Goal: Complete Application Form: Complete application form

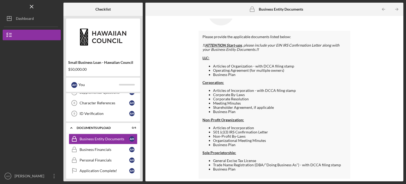
scroll to position [104, 0]
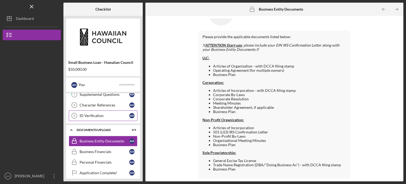
click at [98, 114] on div "ID Verification" at bounding box center [105, 116] width 50 height 4
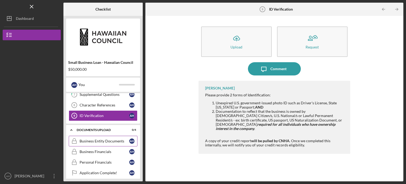
click at [106, 142] on link "Business Entity Documents Business Entity Documents A H" at bounding box center [103, 141] width 69 height 11
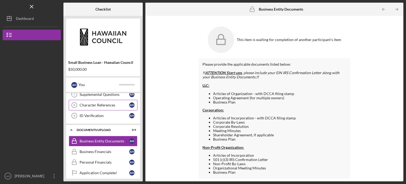
click at [103, 105] on div "Character References" at bounding box center [105, 105] width 50 height 4
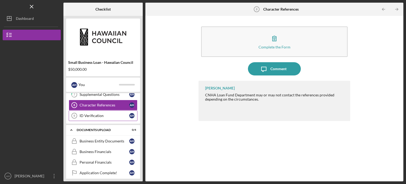
click at [97, 117] on link "ID Verification 9 ID Verification A H" at bounding box center [103, 115] width 69 height 11
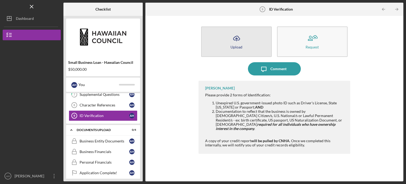
click at [239, 47] on div "Upload" at bounding box center [237, 47] width 12 height 4
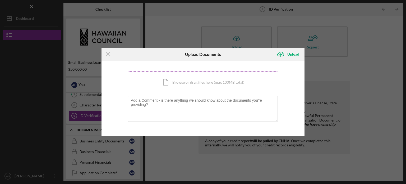
click at [190, 85] on div "Icon/Document Browse or drag files here (max 100MB total) Tap to choose files o…" at bounding box center [203, 82] width 150 height 22
click at [108, 54] on icon "Icon/Menu Close" at bounding box center [108, 54] width 13 height 13
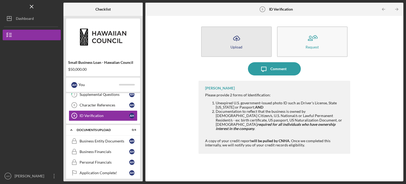
click at [241, 45] on div "Upload" at bounding box center [237, 47] width 12 height 4
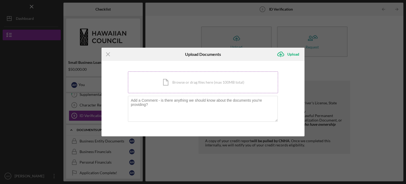
click at [198, 82] on div "Icon/Document Browse or drag files here (max 100MB total) Tap to choose files o…" at bounding box center [203, 82] width 150 height 22
click at [199, 85] on div "Icon/Document Browse or drag files here (max 100MB total) Tap to choose files o…" at bounding box center [203, 82] width 150 height 22
click at [215, 85] on div "Icon/Document Browse or drag files here (max 100MB total) Tap to choose files o…" at bounding box center [203, 82] width 150 height 22
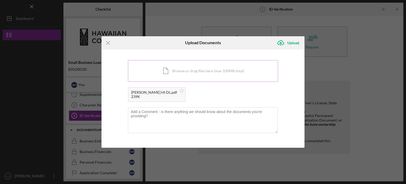
click at [200, 71] on div "Icon/Document Browse or drag files here (max 100MB total) Tap to choose files o…" at bounding box center [203, 71] width 150 height 22
click at [296, 41] on div "Upload" at bounding box center [294, 43] width 12 height 11
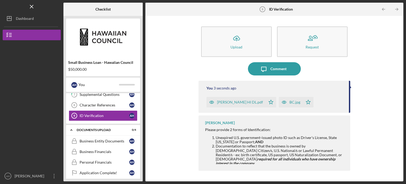
click at [231, 102] on div "[PERSON_NAME] HI DL.pdf" at bounding box center [240, 102] width 46 height 4
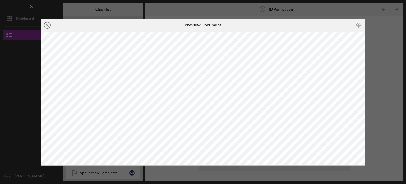
click at [48, 23] on icon "Icon/Close" at bounding box center [47, 25] width 13 height 13
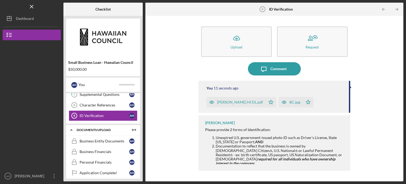
click at [282, 105] on div "BC.jpg" at bounding box center [291, 102] width 24 height 11
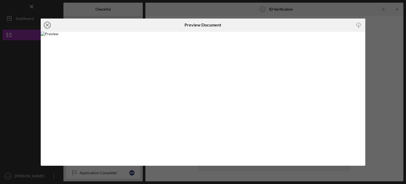
click at [48, 24] on line at bounding box center [47, 25] width 3 height 3
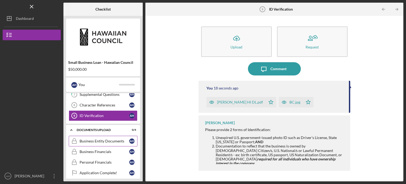
click at [102, 139] on div "Business Entity Documents" at bounding box center [105, 141] width 50 height 4
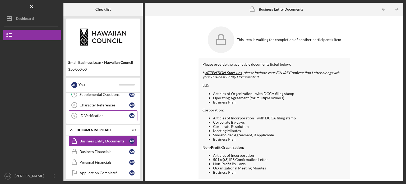
click at [98, 117] on link "ID Verification 9 ID Verification A H" at bounding box center [103, 115] width 69 height 11
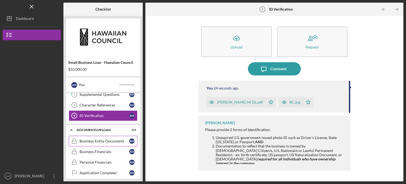
click at [111, 139] on div "Business Entity Documents" at bounding box center [105, 141] width 50 height 4
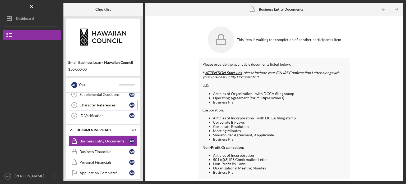
click at [98, 103] on div "Character References" at bounding box center [105, 105] width 50 height 4
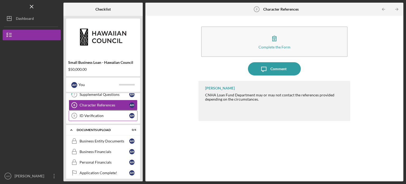
click at [88, 114] on div "ID Verification" at bounding box center [105, 116] width 50 height 4
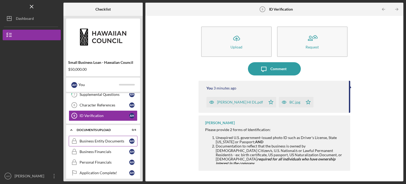
click at [88, 139] on div "Business Entity Documents" at bounding box center [105, 141] width 50 height 4
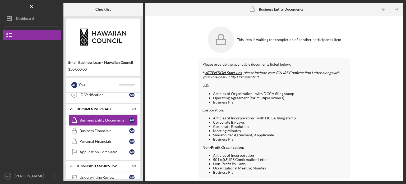
scroll to position [125, 0]
click at [92, 133] on link "Business Financials Business Financials A H" at bounding box center [103, 130] width 69 height 11
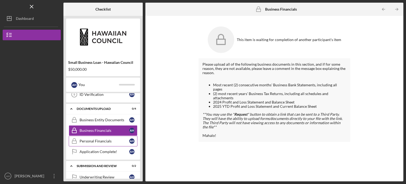
click at [91, 140] on div "Personal Financials" at bounding box center [105, 141] width 50 height 4
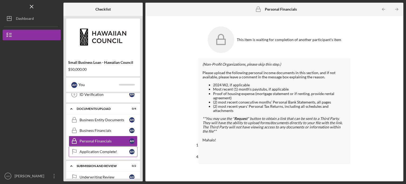
click at [93, 151] on div "Application Complete!" at bounding box center [105, 152] width 50 height 4
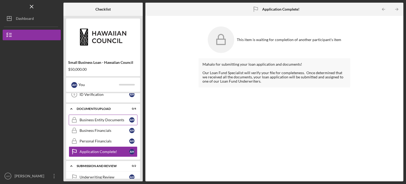
click at [103, 119] on div "Business Entity Documents" at bounding box center [105, 120] width 50 height 4
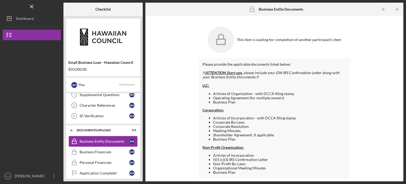
scroll to position [101, 0]
